Goal: Navigation & Orientation: Find specific page/section

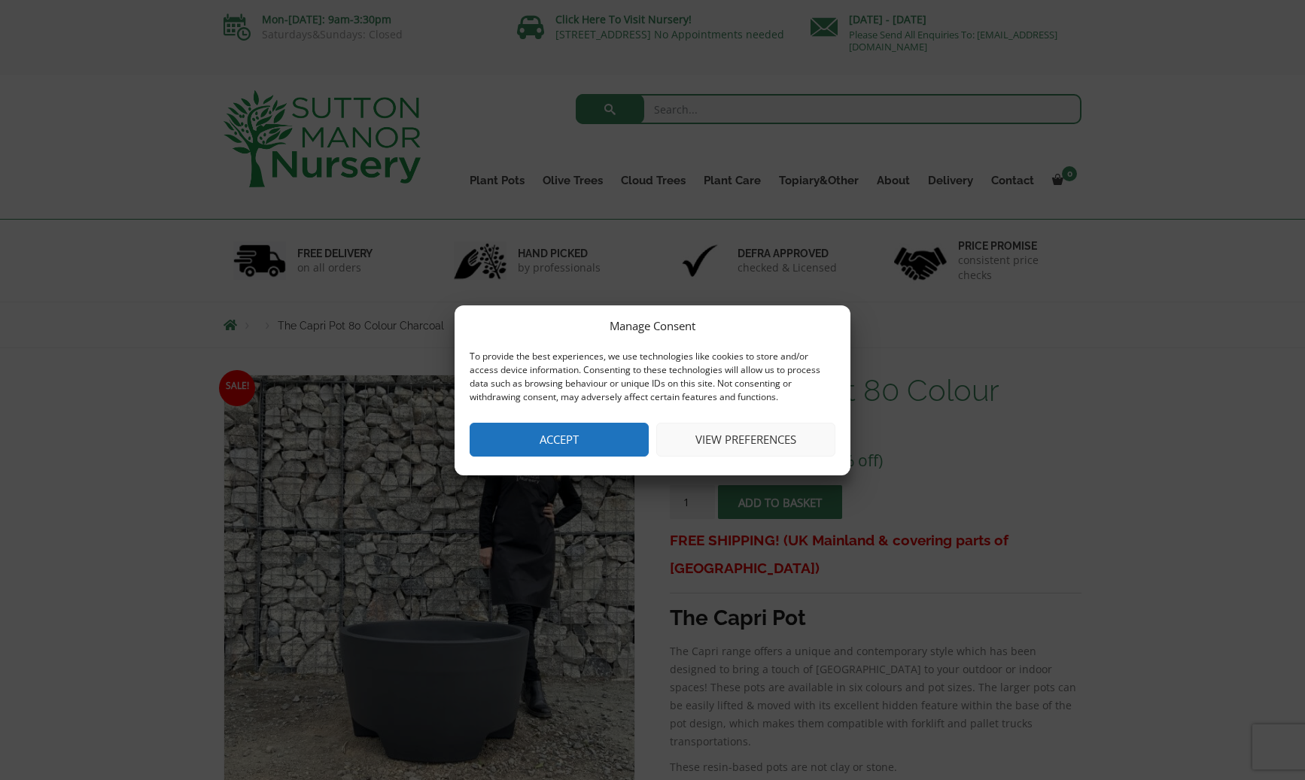
click at [573, 439] on button "Accept" at bounding box center [559, 440] width 179 height 34
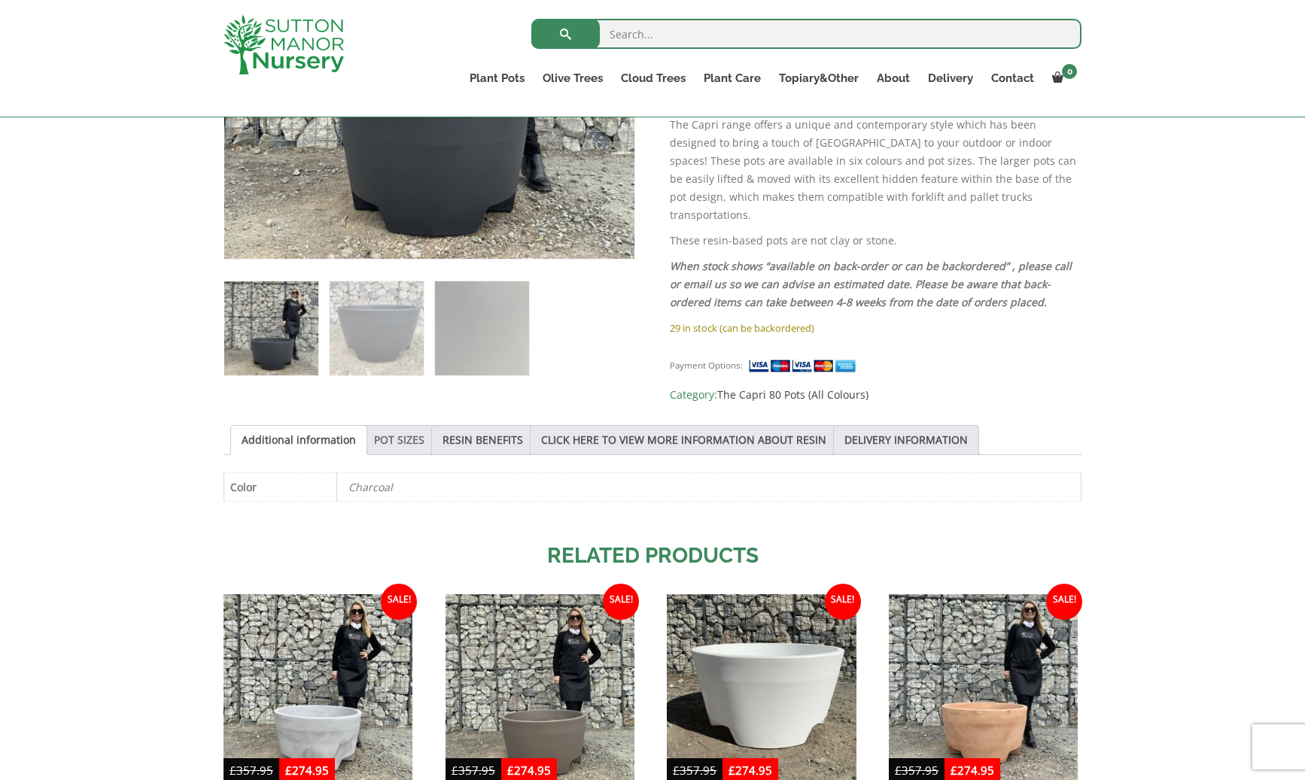
scroll to position [498, 0]
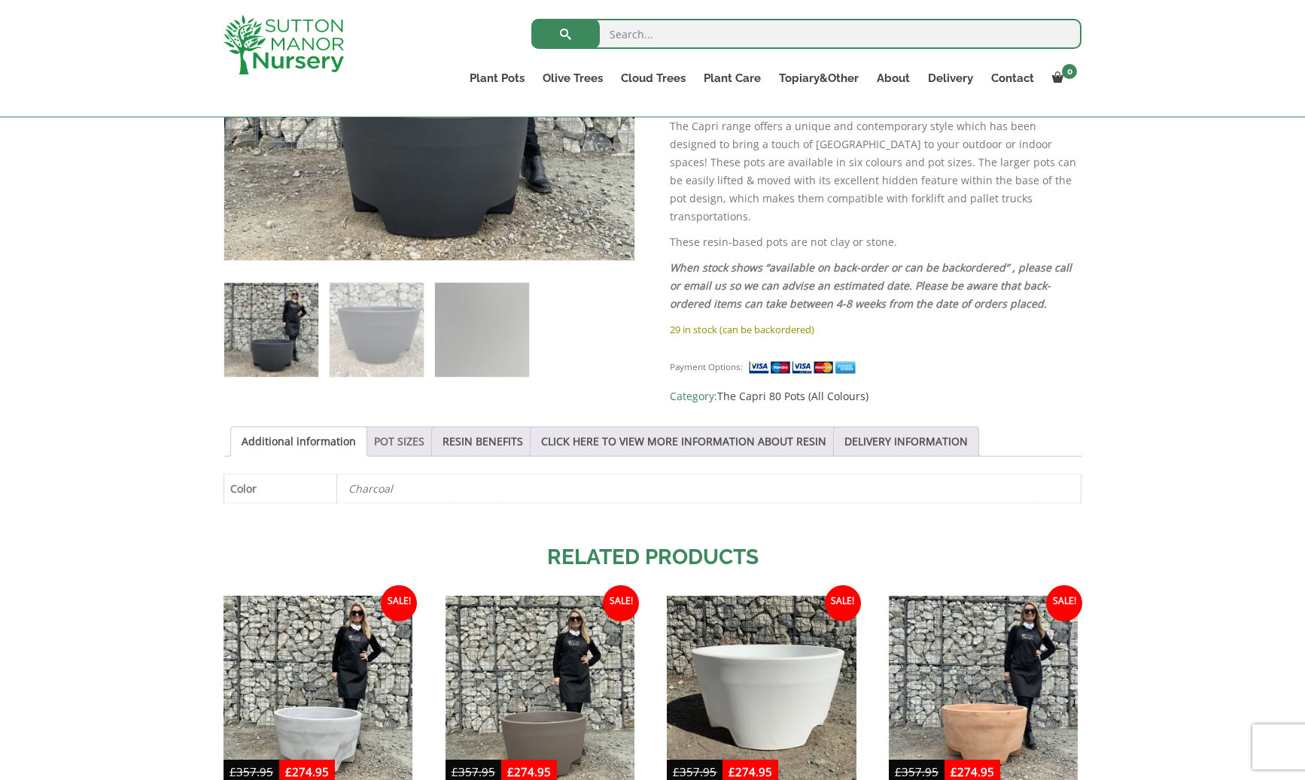
click at [417, 428] on link "POT SIZES" at bounding box center [399, 441] width 50 height 29
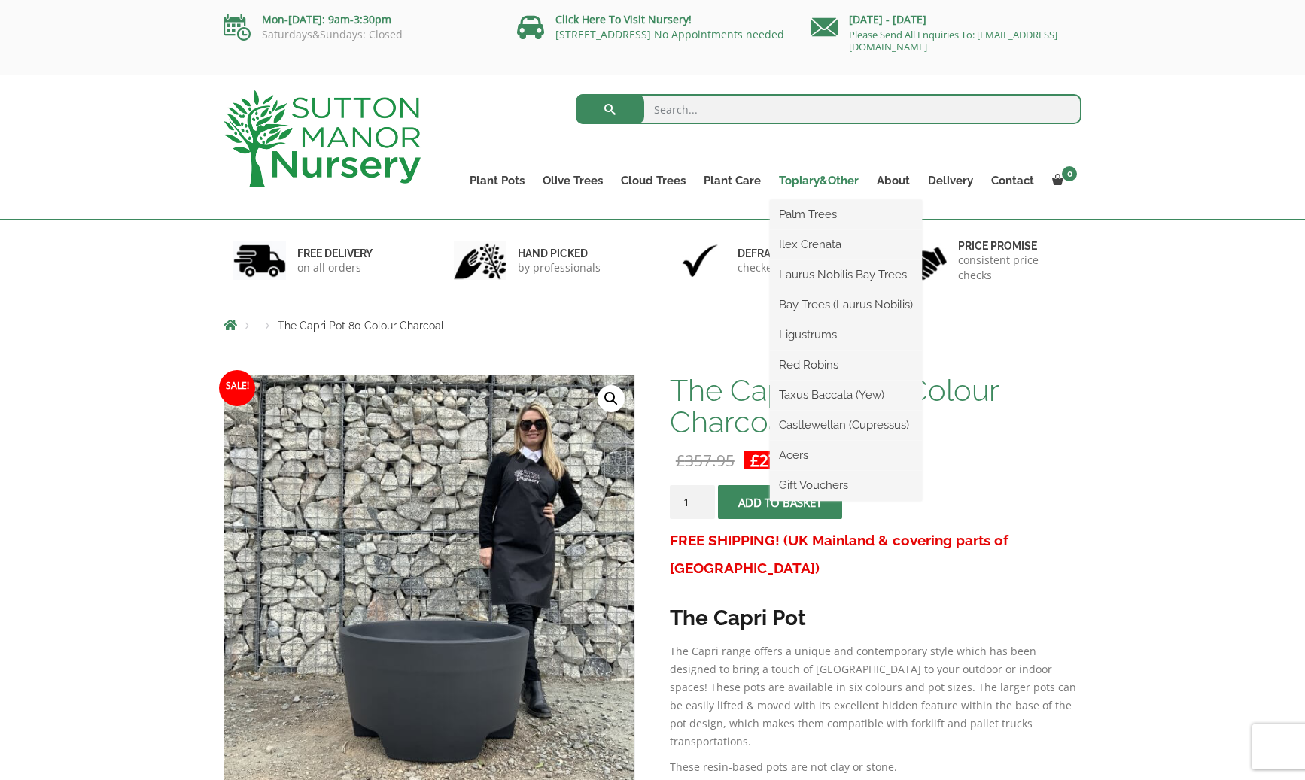
scroll to position [0, 0]
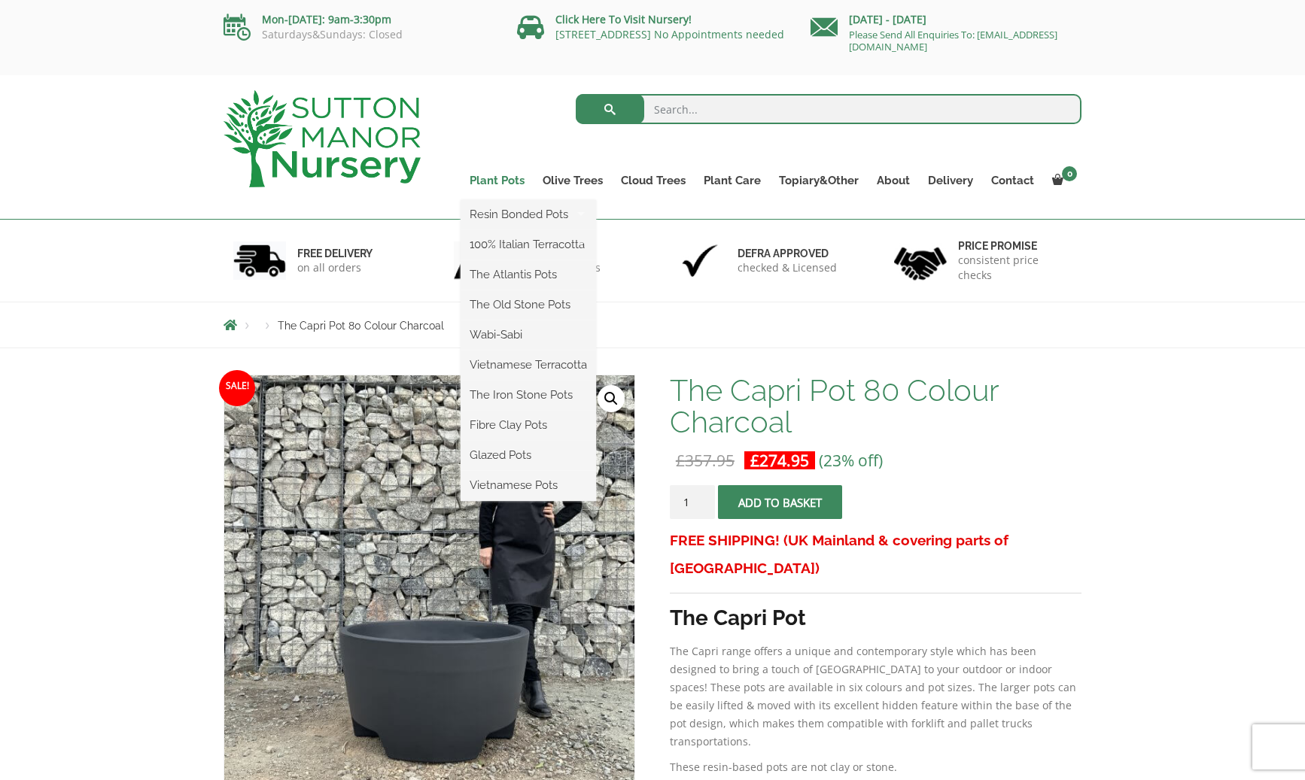
click at [496, 180] on link "Plant Pots" at bounding box center [497, 180] width 73 height 21
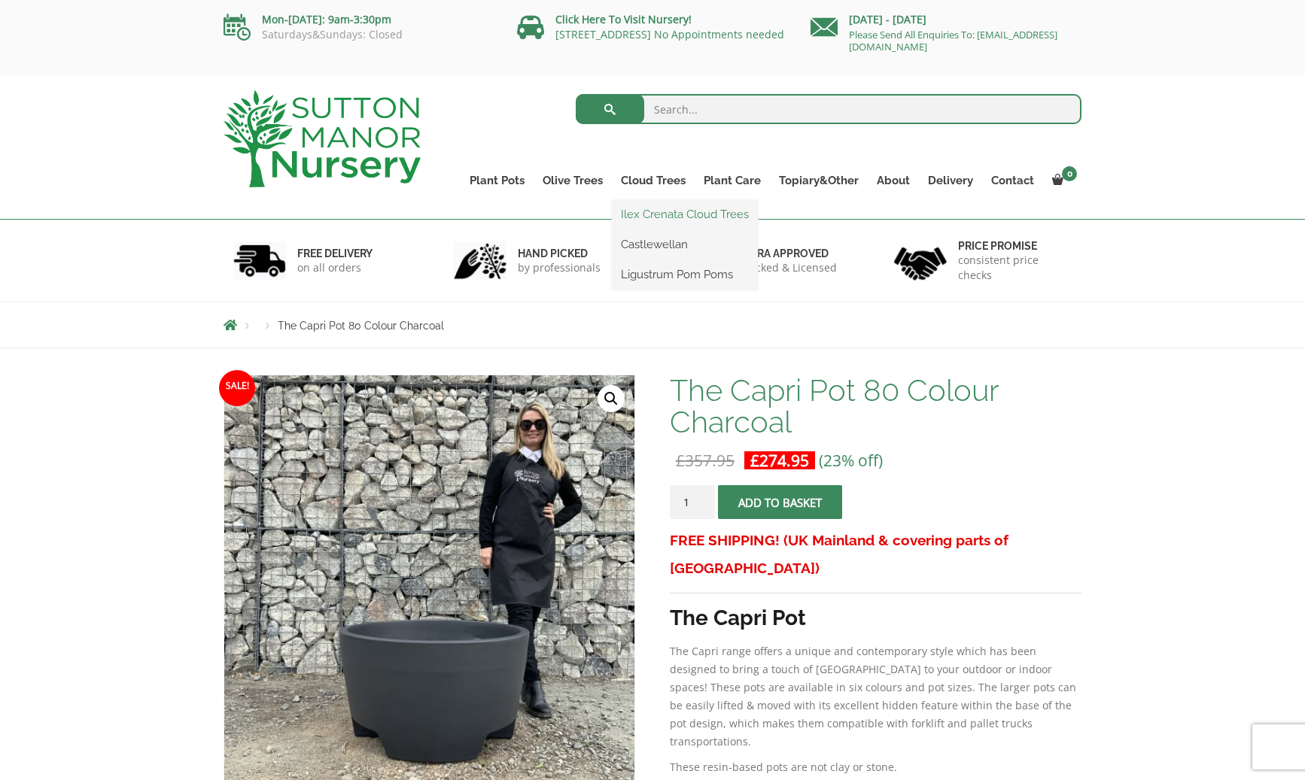
click at [669, 212] on link "Ilex Crenata Cloud Trees" at bounding box center [685, 214] width 146 height 23
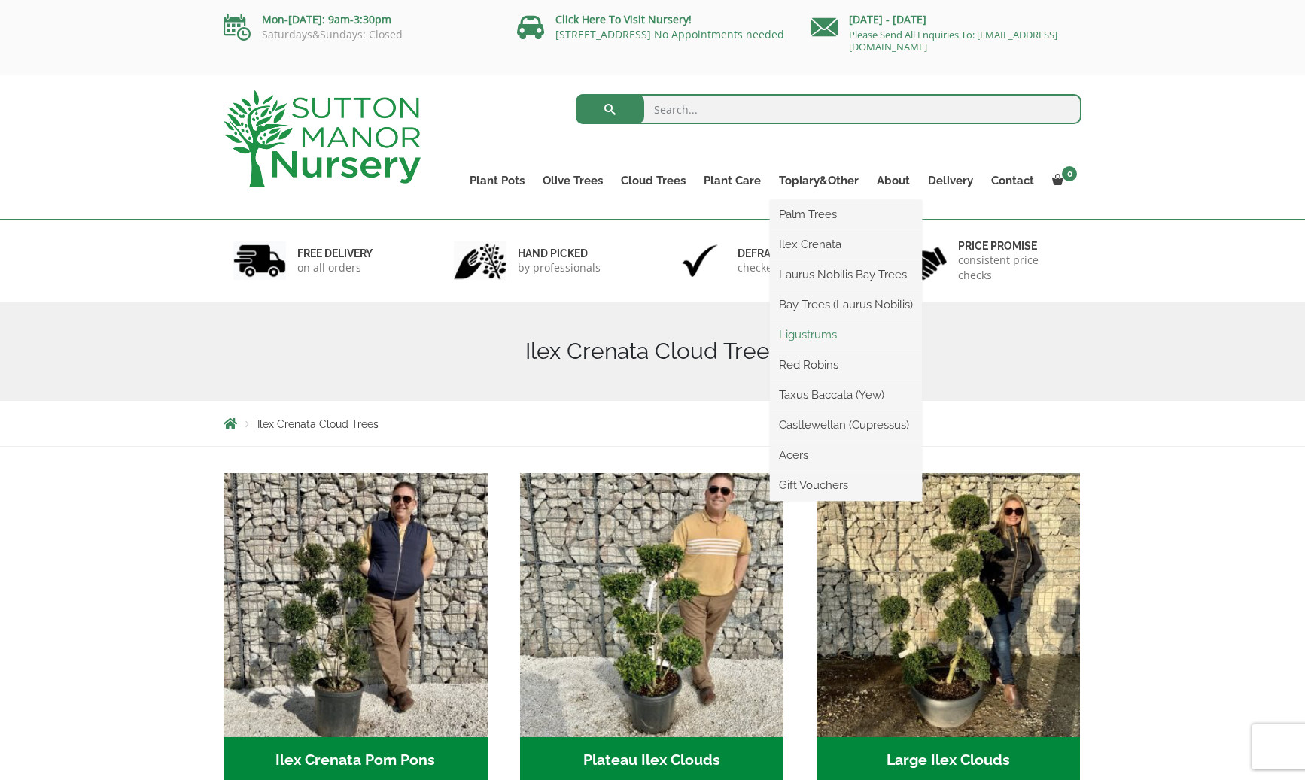
click at [814, 334] on link "Ligustrums" at bounding box center [846, 335] width 152 height 23
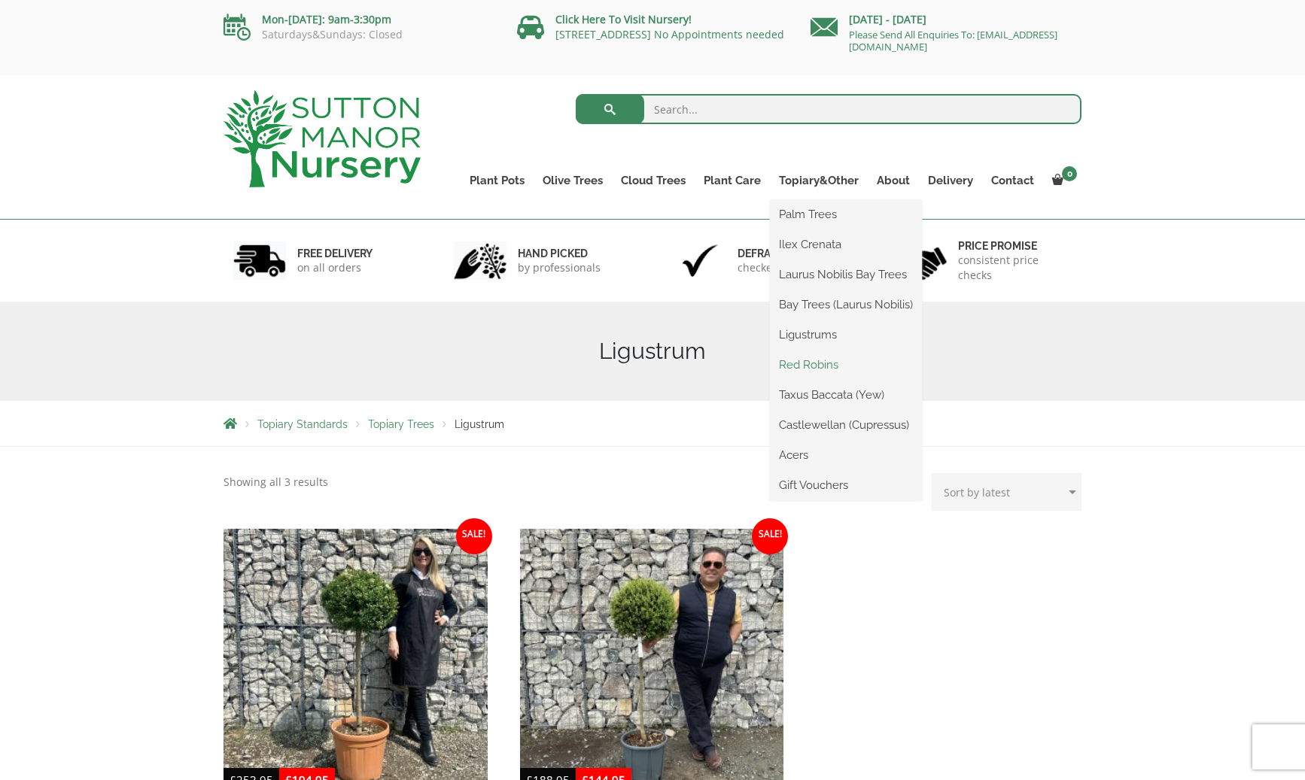
click at [827, 363] on link "Red Robins" at bounding box center [846, 365] width 152 height 23
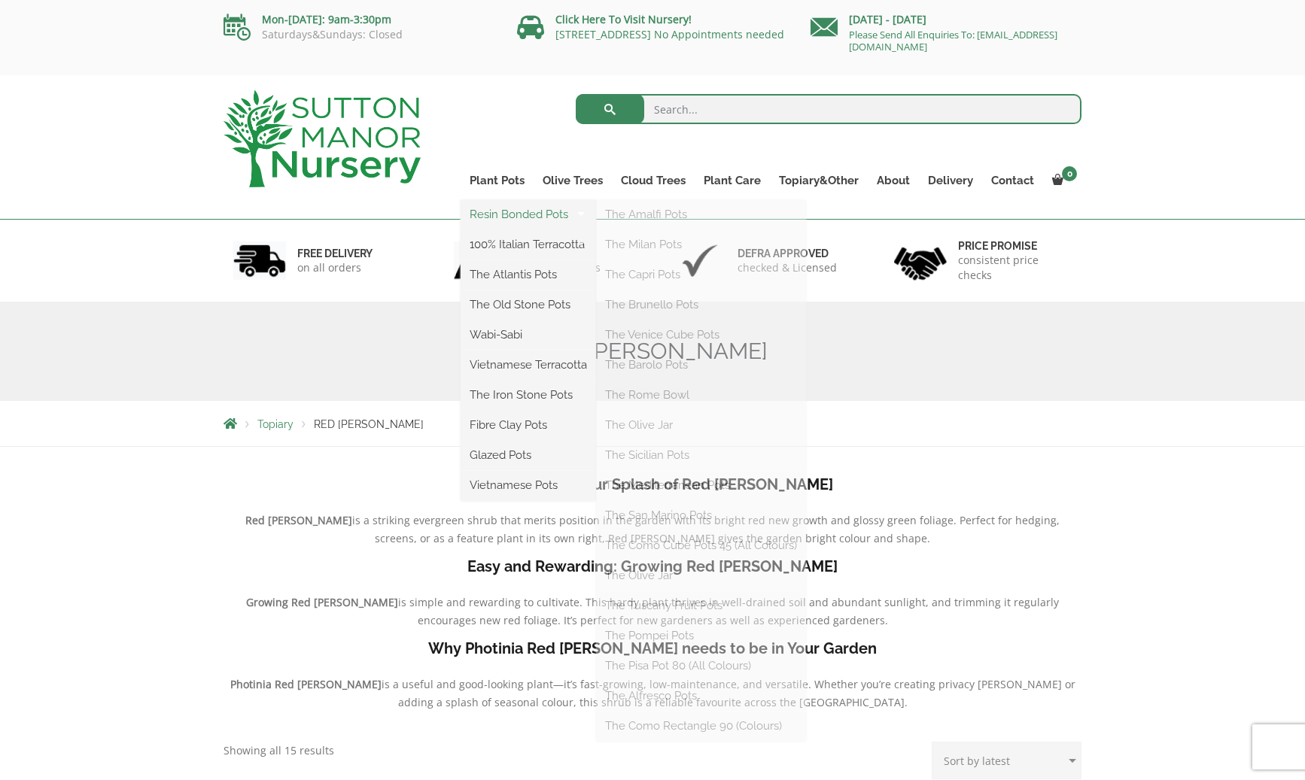
click at [520, 218] on link "Resin Bonded Pots" at bounding box center [528, 214] width 135 height 23
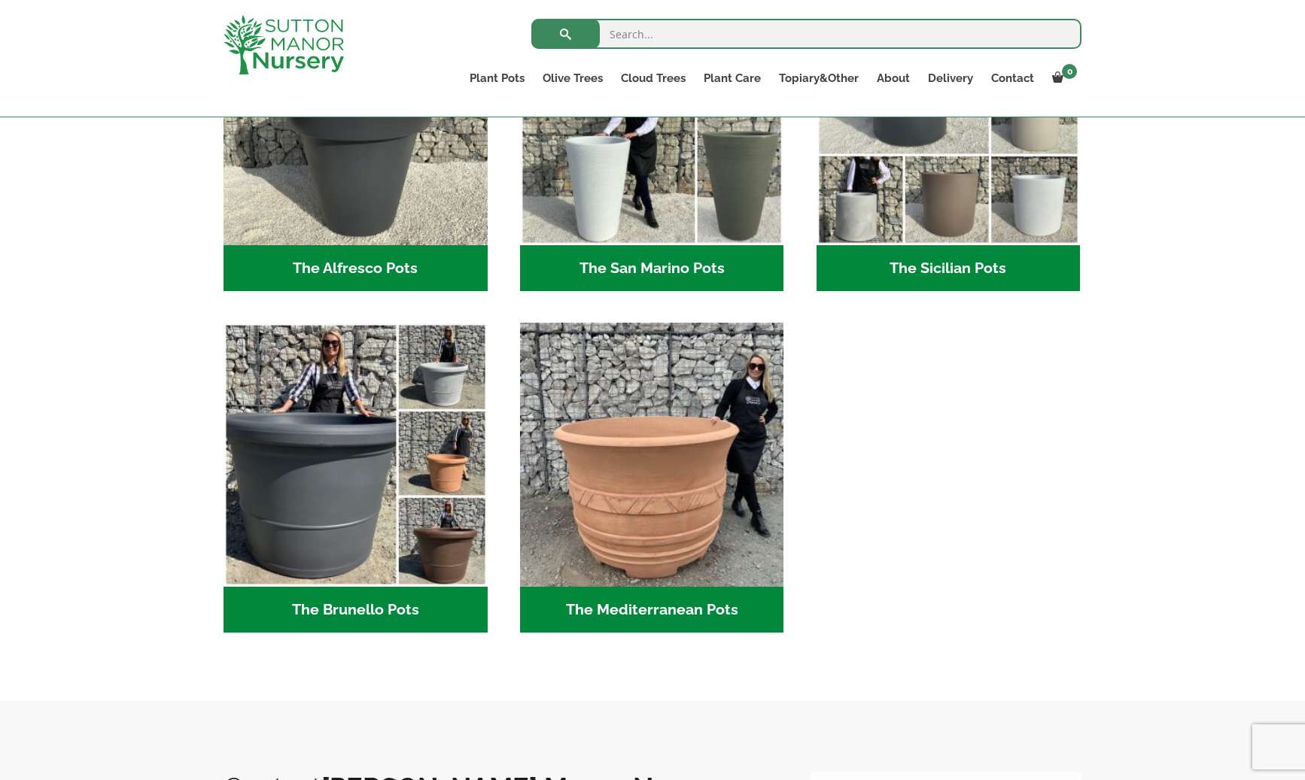
scroll to position [1915, 0]
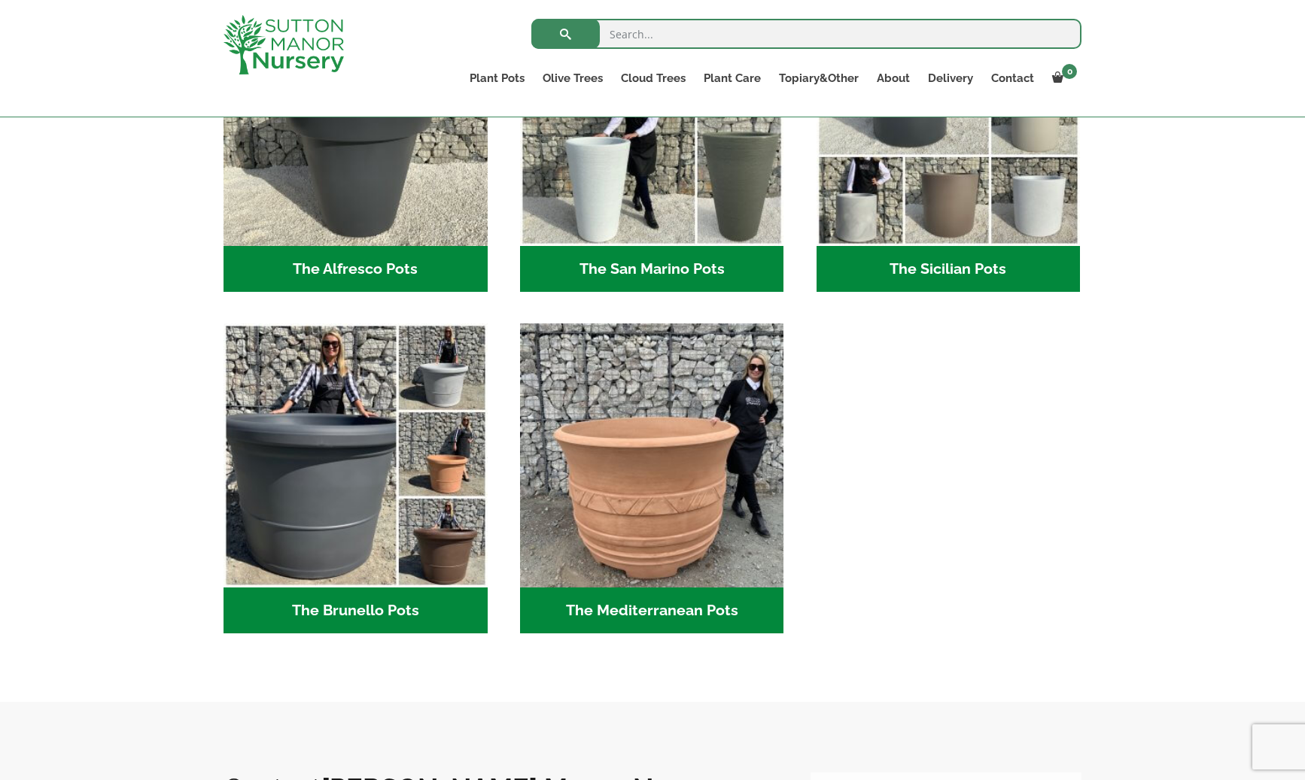
click at [957, 277] on h2 "The Sicilian Pots (18)" at bounding box center [949, 269] width 264 height 47
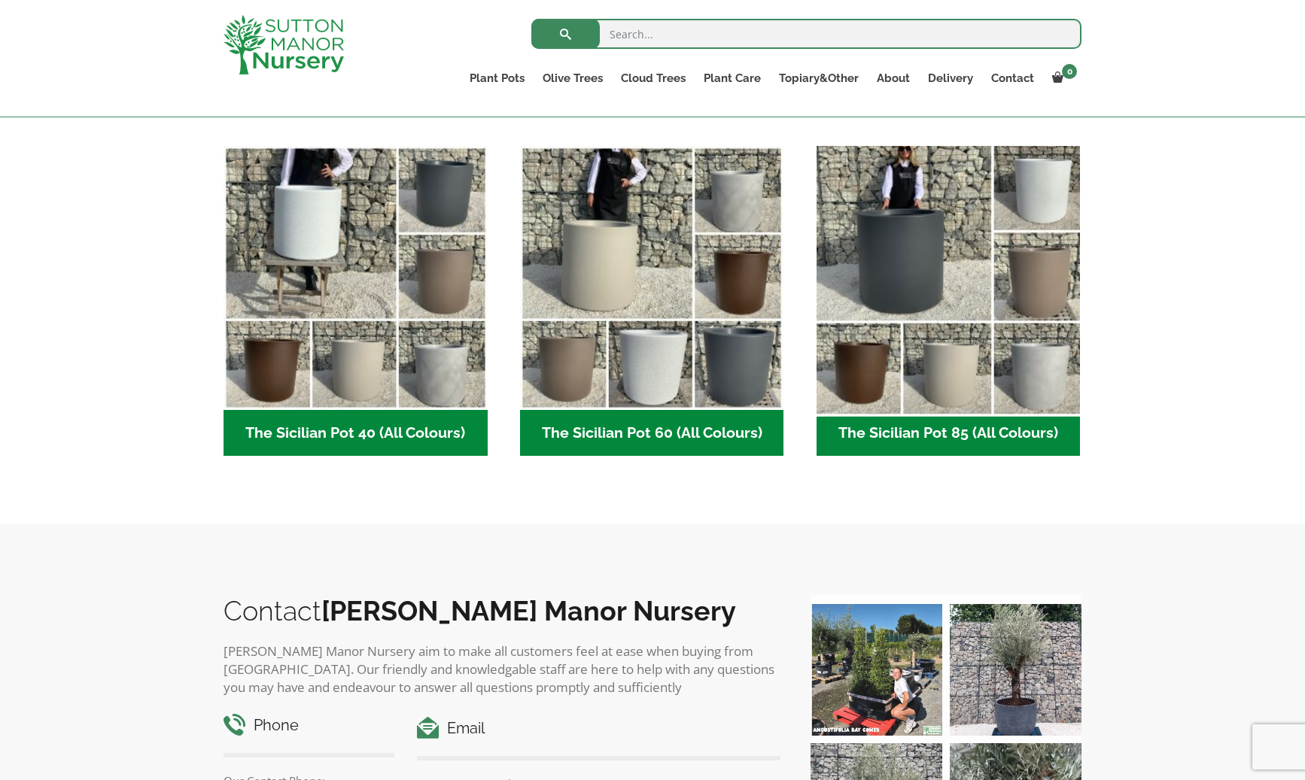
scroll to position [369, 0]
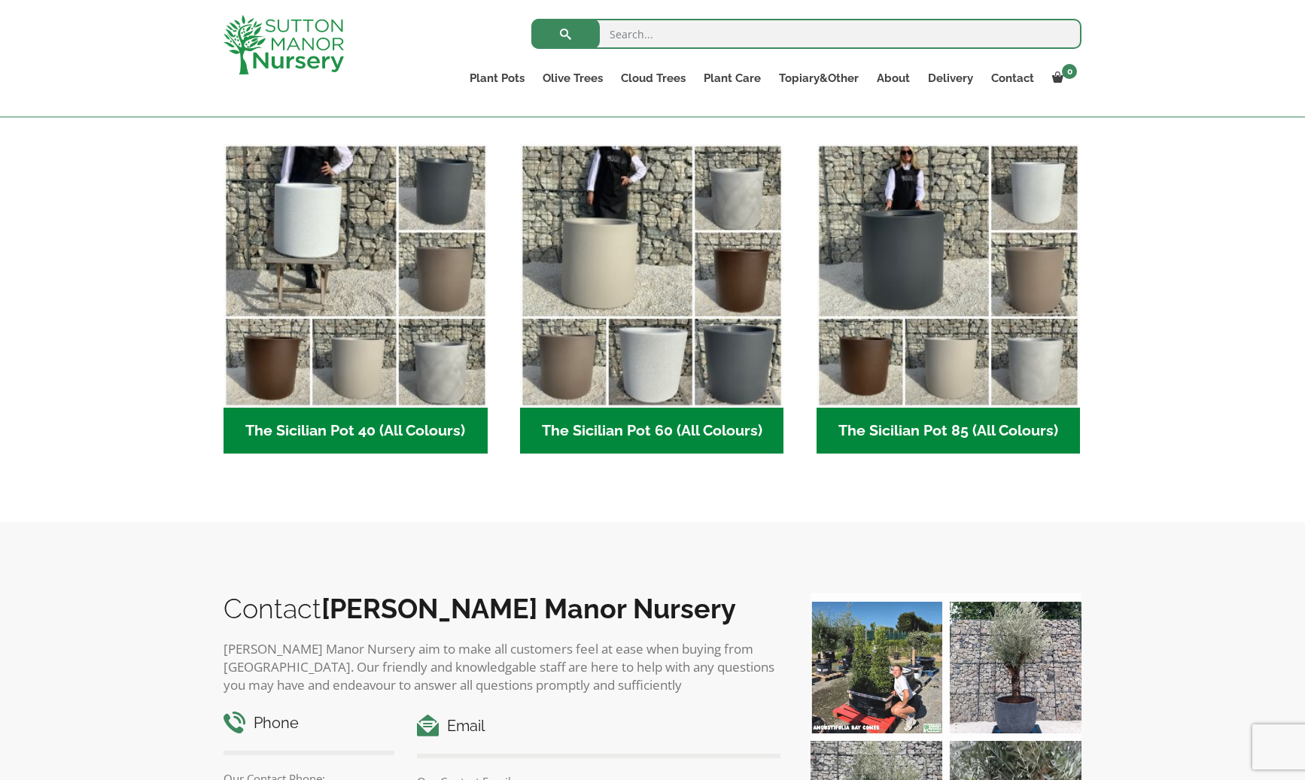
click at [958, 432] on h2 "The Sicilian Pot 85 (All Colours) (6)" at bounding box center [949, 431] width 264 height 47
